Goal: Information Seeking & Learning: Learn about a topic

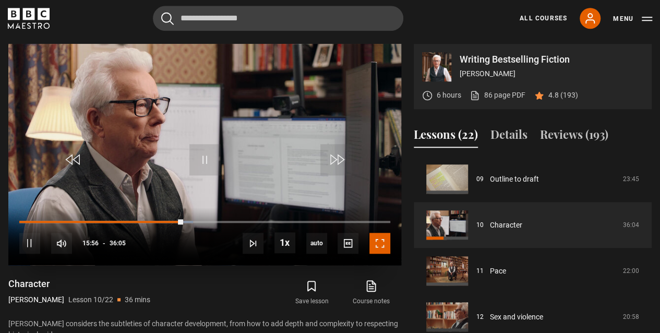
click at [379, 245] on span "Video Player" at bounding box center [380, 243] width 21 height 21
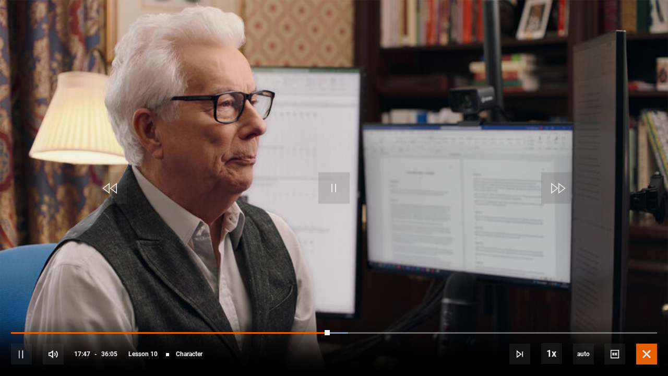
click at [649, 332] on span "Video Player" at bounding box center [646, 353] width 21 height 21
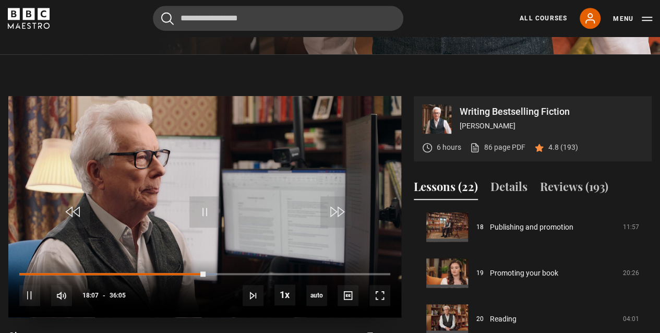
scroll to position [418, 0]
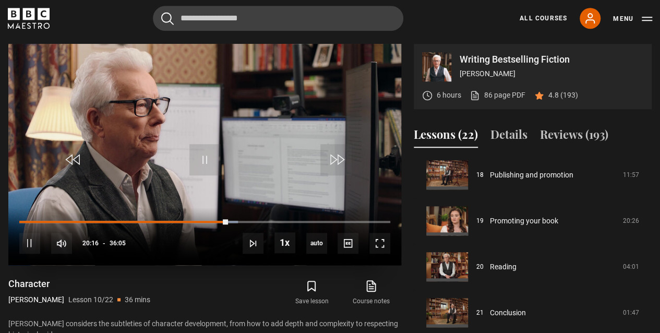
click at [104, 135] on video "Video Player" at bounding box center [204, 154] width 393 height 221
click at [193, 146] on span "Video Player" at bounding box center [204, 159] width 31 height 31
click at [119, 241] on div "89%" at bounding box center [119, 243] width 1 height 8
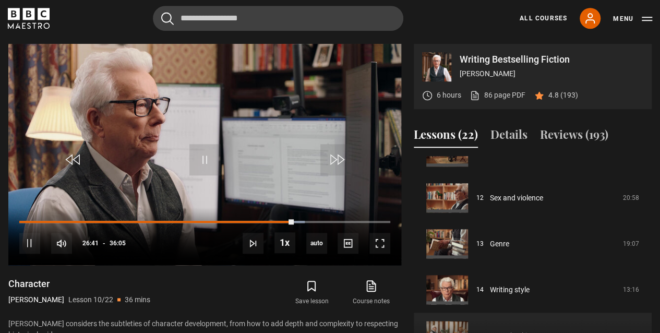
scroll to position [518, 0]
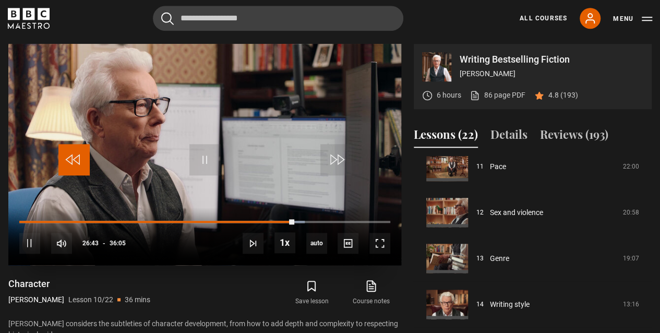
click at [67, 158] on span "Video Player" at bounding box center [73, 159] width 31 height 31
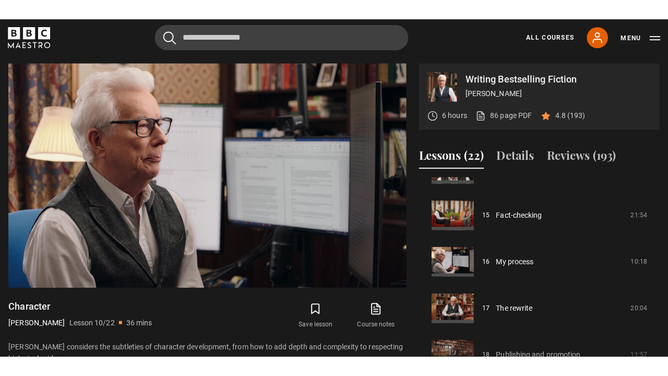
scroll to position [727, 0]
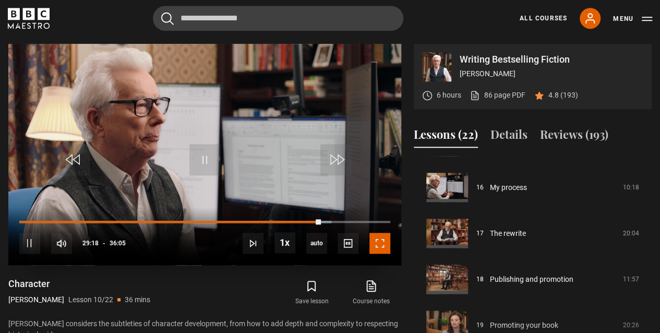
click at [374, 243] on span "Video Player" at bounding box center [380, 243] width 21 height 21
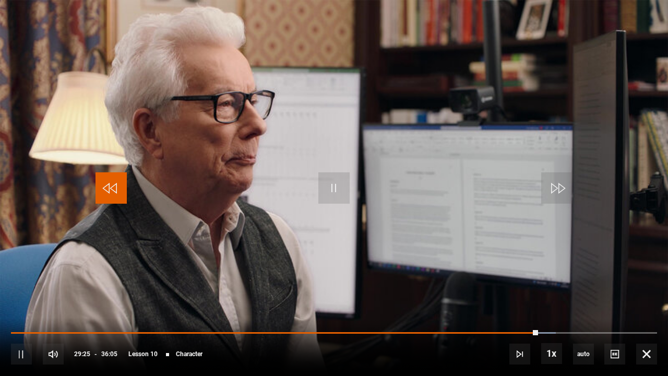
click at [108, 188] on span "Video Player" at bounding box center [111, 187] width 31 height 31
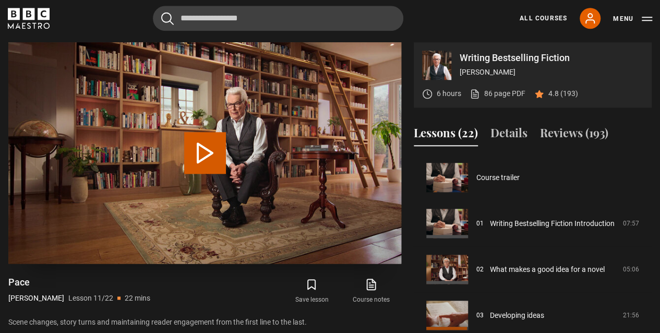
scroll to position [459, 0]
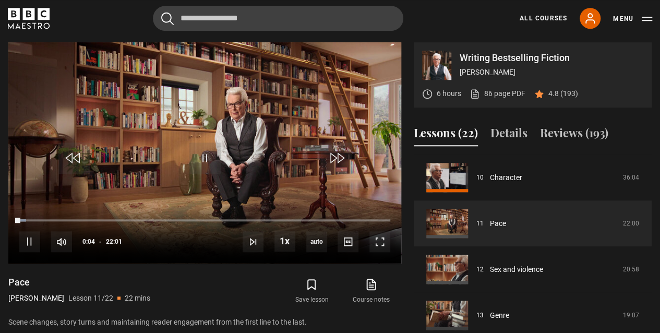
click at [185, 279] on div "Pace [PERSON_NAME] Lesson 11/22 22 mins" at bounding box center [109, 291] width 203 height 30
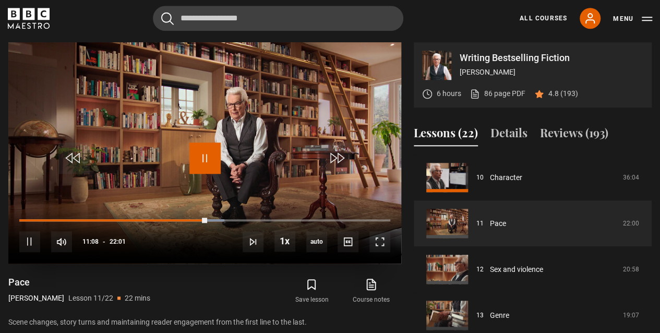
click at [194, 160] on span "Video Player" at bounding box center [204, 157] width 31 height 31
click at [199, 153] on span "Video Player" at bounding box center [204, 157] width 31 height 31
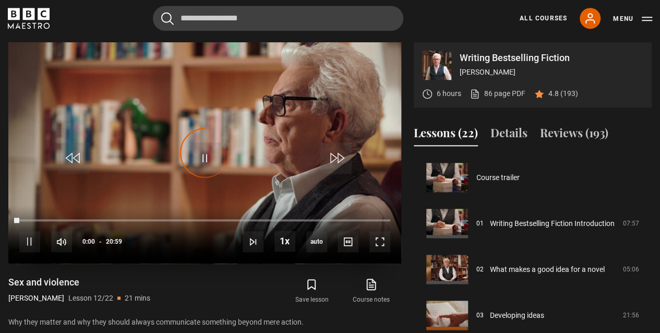
scroll to position [505, 0]
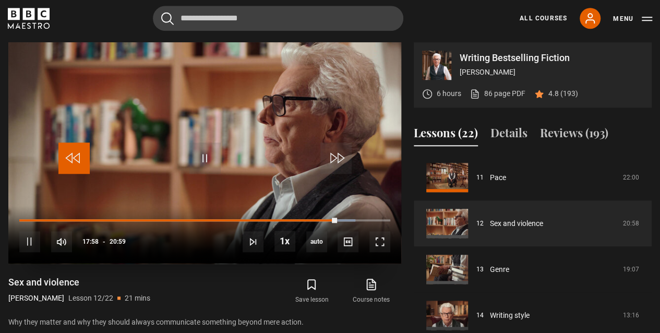
click at [63, 152] on span "Video Player" at bounding box center [73, 157] width 31 height 31
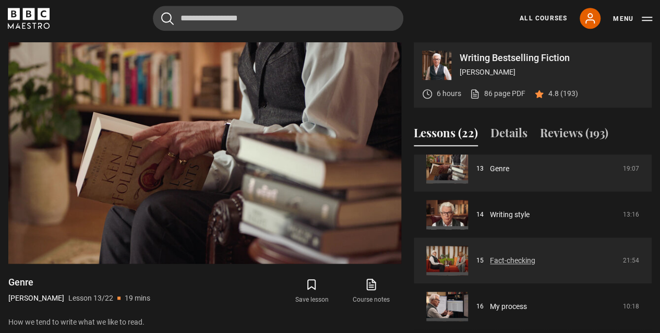
scroll to position [622, 0]
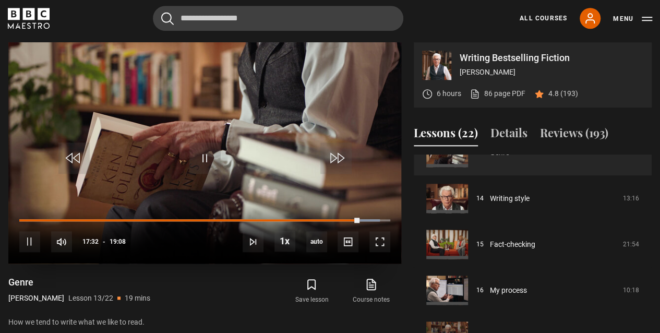
click at [118, 53] on video "Video Player" at bounding box center [204, 152] width 393 height 221
click at [207, 140] on video "Video Player" at bounding box center [204, 152] width 393 height 221
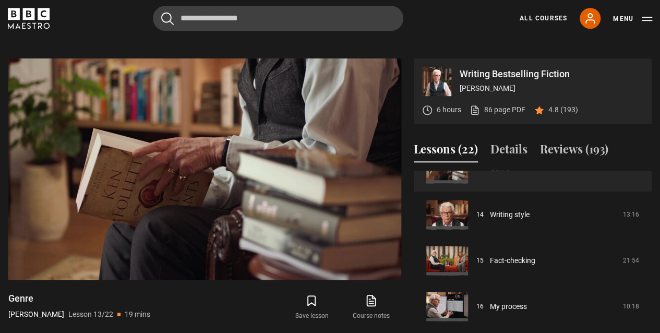
scroll to position [419, 0]
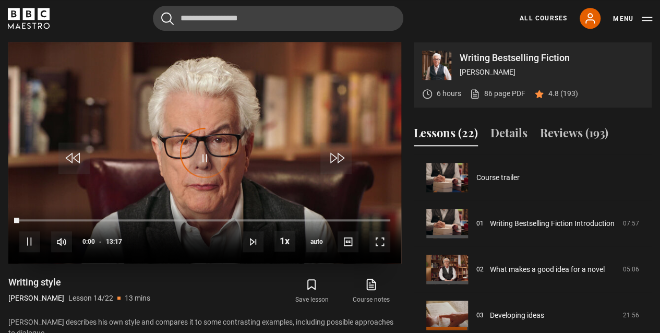
scroll to position [597, 0]
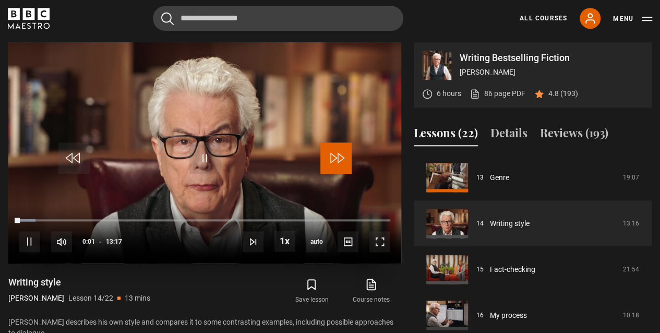
click at [339, 162] on span "Video Player" at bounding box center [335, 157] width 31 height 31
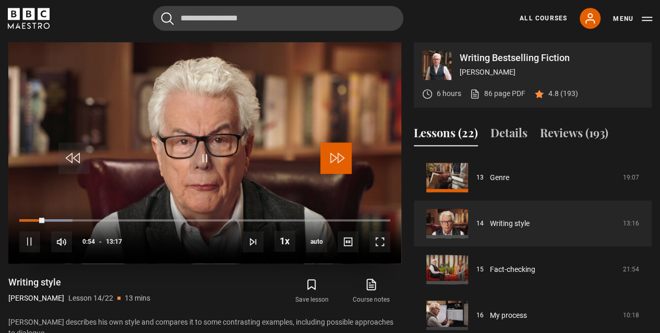
click at [329, 156] on span "Video Player" at bounding box center [335, 157] width 31 height 31
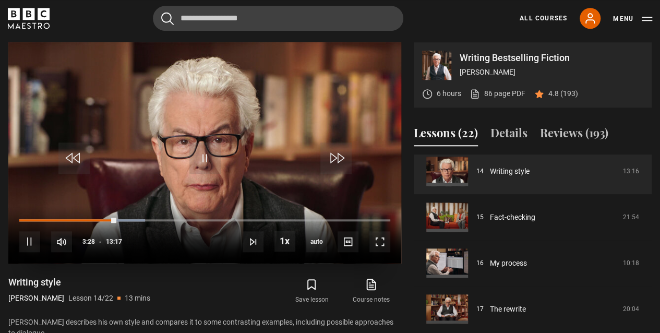
scroll to position [407, 0]
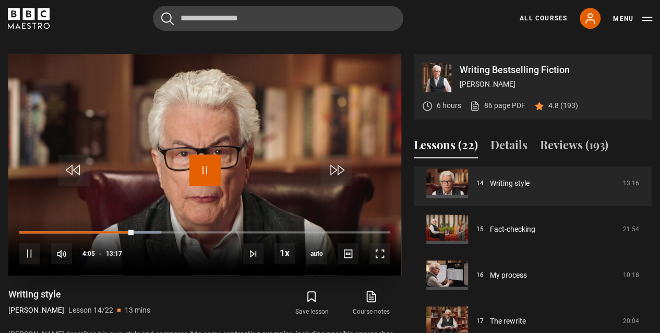
click at [211, 167] on span "Video Player" at bounding box center [204, 169] width 31 height 31
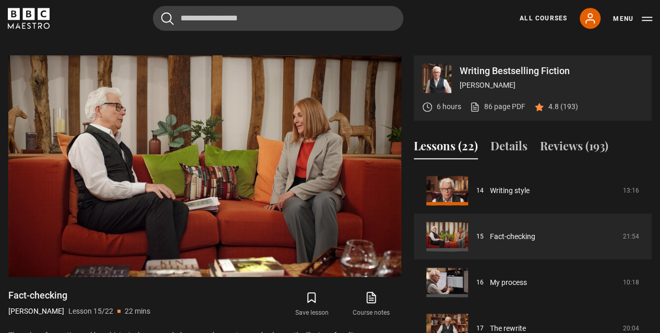
scroll to position [419, 0]
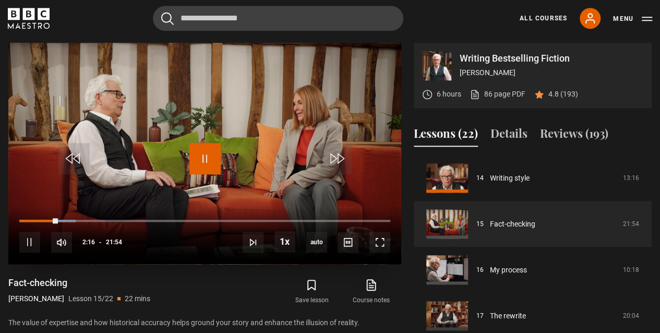
click at [201, 156] on span "Video Player" at bounding box center [204, 158] width 31 height 31
click at [200, 159] on span "Video Player" at bounding box center [204, 158] width 31 height 31
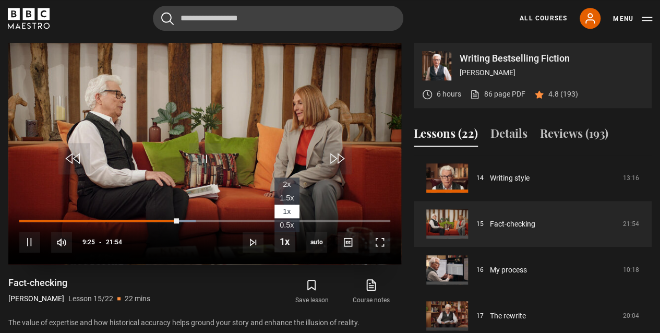
click at [288, 241] on span "Video Player" at bounding box center [285, 241] width 21 height 21
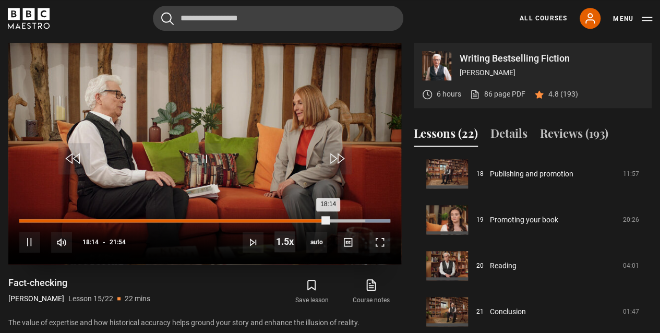
click at [328, 220] on div "Loaded : 100.00% 18:14 18:14" at bounding box center [204, 220] width 371 height 3
click at [371, 221] on div "20:43" at bounding box center [372, 220] width 2 height 3
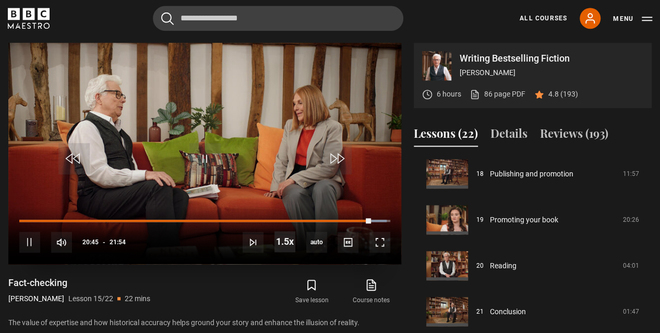
drag, startPoint x: 373, startPoint y: 220, endPoint x: 399, endPoint y: 229, distance: 27.1
click at [385, 220] on div "Progress Bar" at bounding box center [378, 221] width 17 height 2
click at [385, 223] on div "10s Skip Back 10 seconds Pause 10s Skip Forward 10 seconds Loaded : 100.00% 21:…" at bounding box center [204, 235] width 393 height 58
click at [388, 222] on div "10s Skip Back 10 seconds Play 10s Skip Forward 10 seconds Loaded : 100.00% 21:3…" at bounding box center [204, 235] width 393 height 58
click at [340, 164] on span "Video Player" at bounding box center [335, 158] width 31 height 31
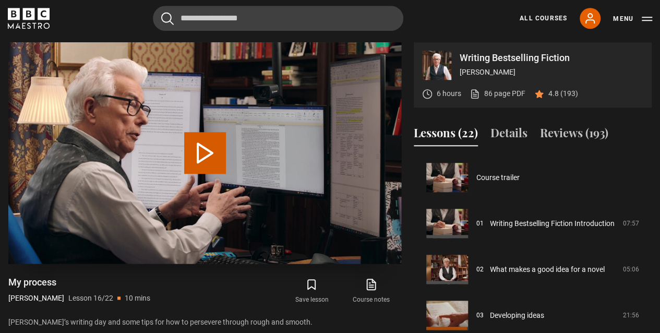
scroll to position [689, 0]
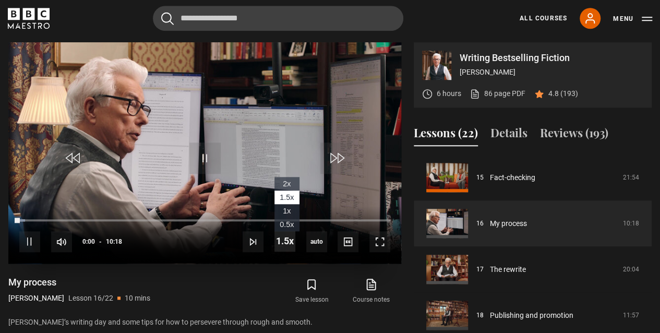
click at [293, 241] on span "Video Player" at bounding box center [285, 241] width 21 height 21
click at [293, 210] on li "1x" at bounding box center [287, 211] width 25 height 14
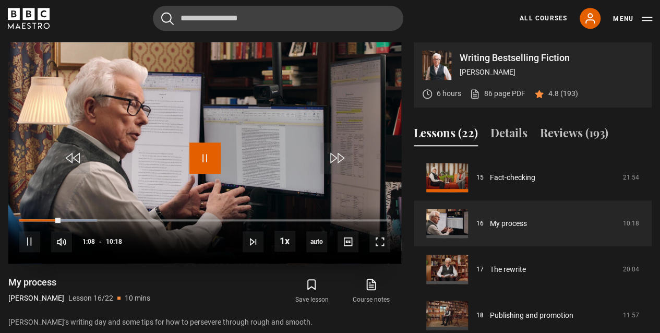
click at [206, 154] on span "Video Player" at bounding box center [204, 157] width 31 height 31
click at [380, 246] on span "Video Player" at bounding box center [380, 241] width 21 height 21
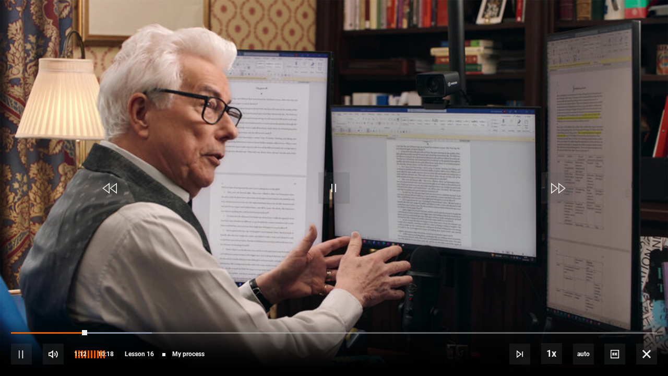
drag, startPoint x: 111, startPoint y: 357, endPoint x: 128, endPoint y: 361, distance: 17.7
click at [128, 332] on div "10s Skip Back 10 seconds Pause 10s Skip Forward 10 seconds Loaded : 21.84% 00:3…" at bounding box center [334, 347] width 668 height 58
click at [645, 332] on span "Video Player" at bounding box center [646, 353] width 21 height 21
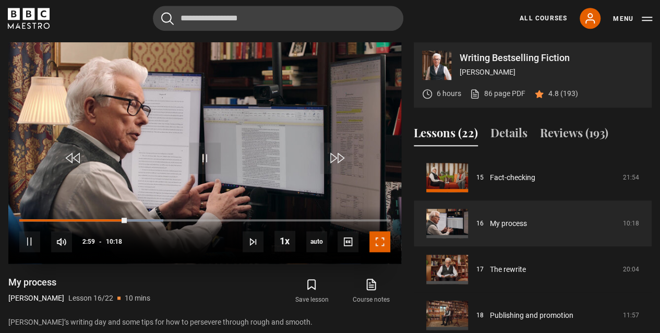
drag, startPoint x: 380, startPoint y: 238, endPoint x: 380, endPoint y: 280, distance: 42.3
click at [380, 238] on span "Video Player" at bounding box center [380, 241] width 21 height 21
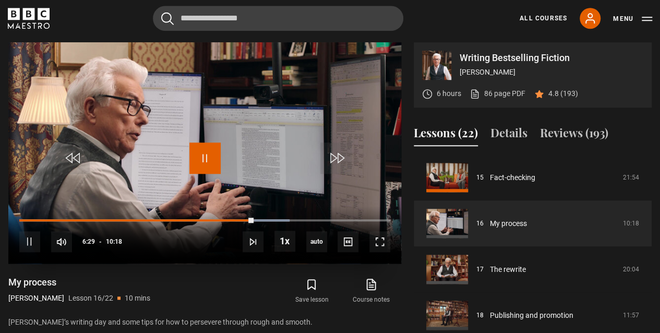
click at [208, 146] on span "Video Player" at bounding box center [204, 157] width 31 height 31
click at [216, 153] on span "Video Player" at bounding box center [204, 157] width 31 height 31
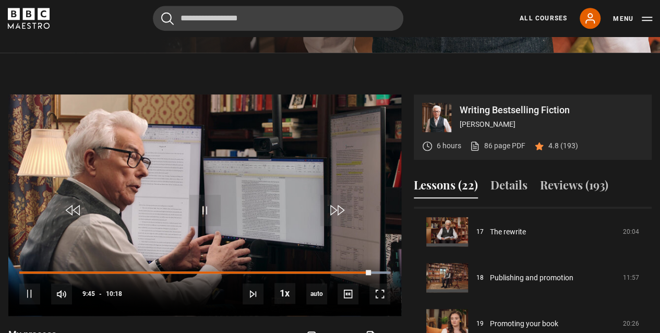
scroll to position [419, 0]
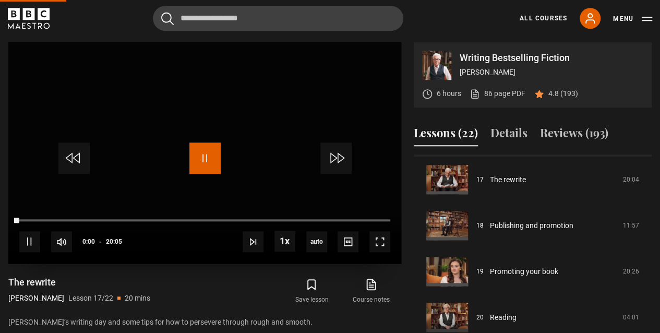
click at [201, 161] on span "Video Player" at bounding box center [204, 157] width 31 height 31
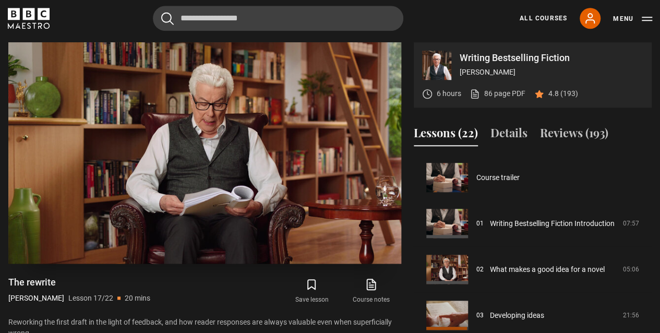
scroll to position [735, 0]
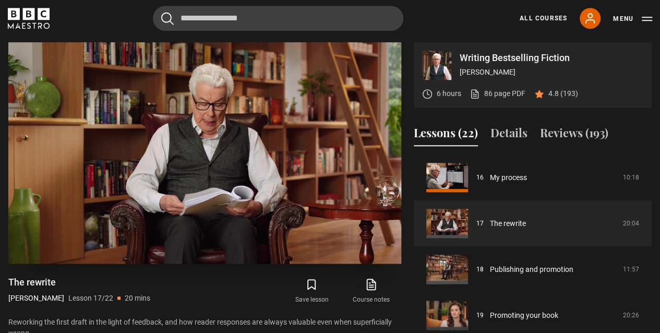
click at [182, 146] on video "Video Player" at bounding box center [204, 152] width 393 height 221
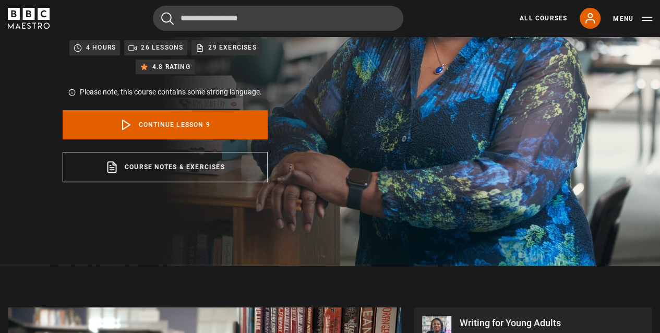
scroll to position [418, 0]
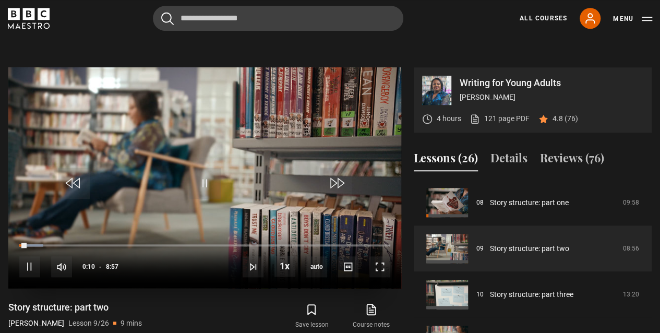
click at [205, 201] on video "Video Player" at bounding box center [204, 177] width 393 height 221
